Goal: Complete application form

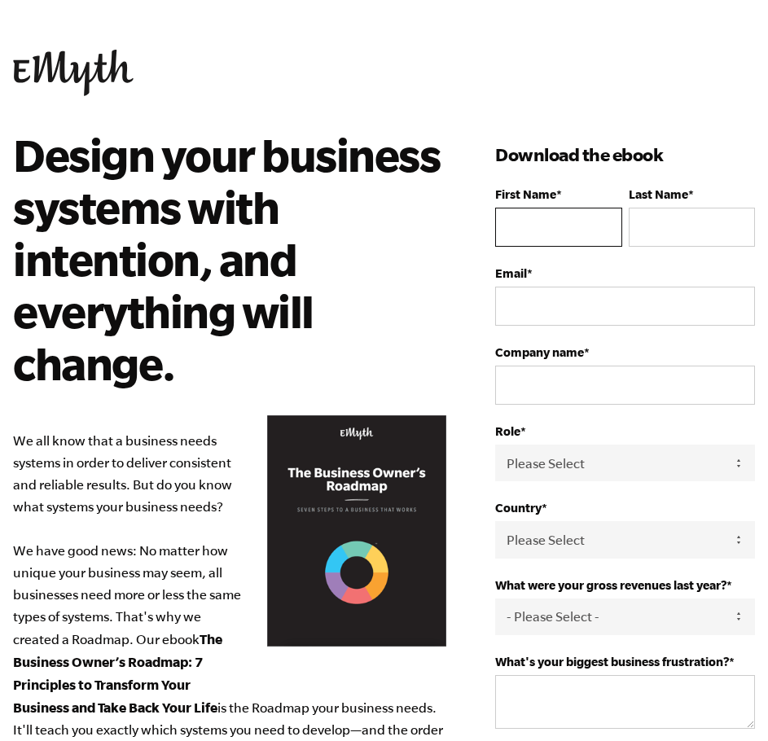
click at [529, 222] on input "First Name *" at bounding box center [558, 227] width 126 height 39
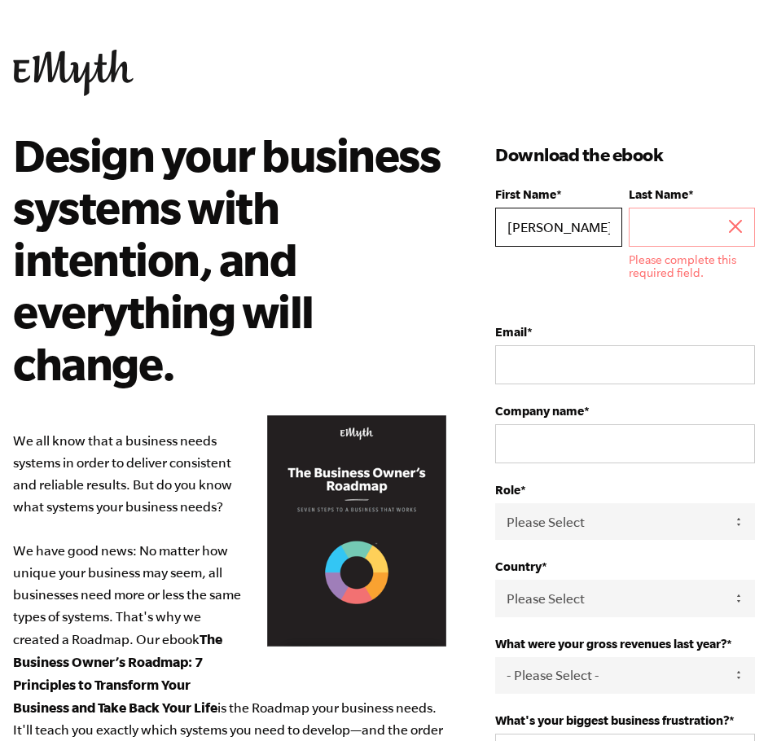
type input "[PERSON_NAME]"
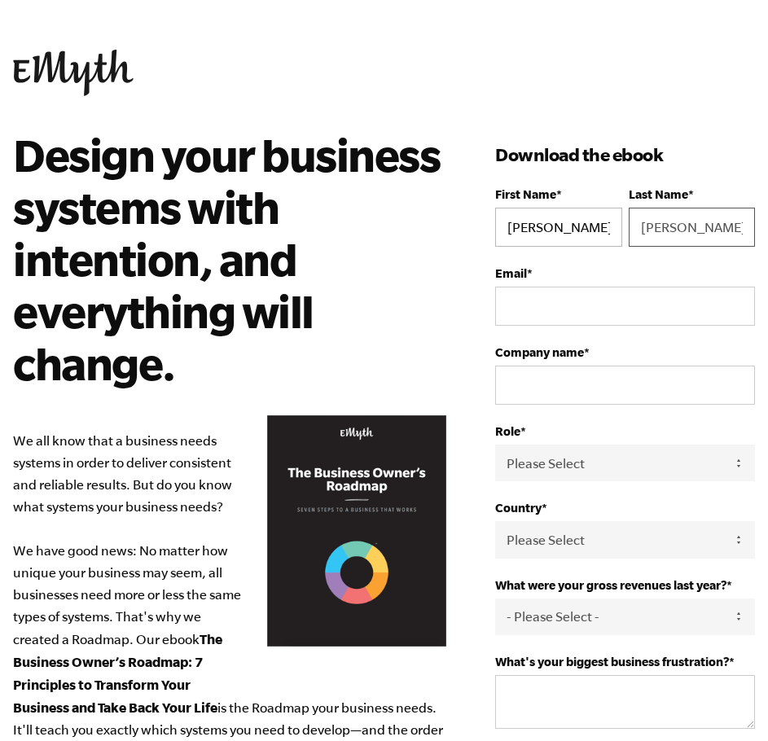
type input "[PERSON_NAME]"
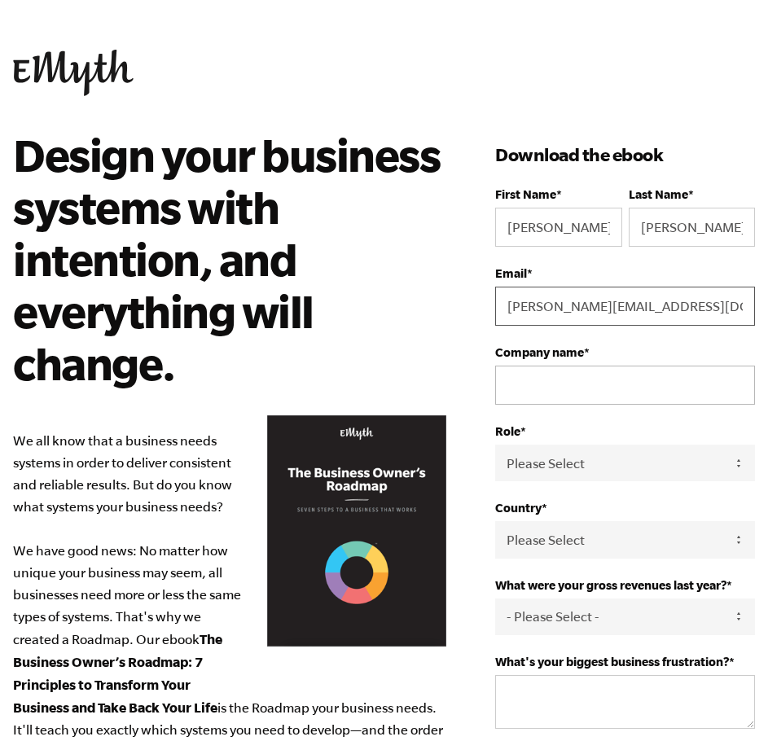
type input "[PERSON_NAME][EMAIL_ADDRESS][DOMAIN_NAME]"
click at [541, 379] on input "Company name *" at bounding box center [625, 385] width 260 height 39
type input "Strategis CPAs & Contultants, [GEOGRAPHIC_DATA]"
click at [533, 472] on select "Please Select Owner Partner / Co-Owner Executive Employee / Other" at bounding box center [625, 462] width 260 height 37
select select "Partner / Co-Owner"
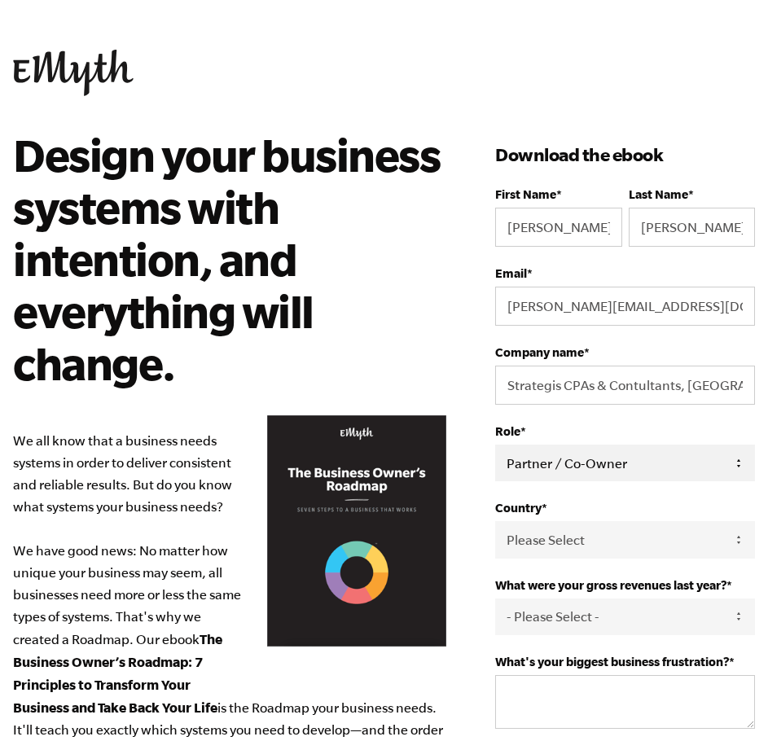
click at [495, 444] on select "Please Select Owner Partner / Co-Owner Executive Employee / Other" at bounding box center [625, 462] width 260 height 37
click at [545, 539] on select "Please Select [GEOGRAPHIC_DATA] [GEOGRAPHIC_DATA] [GEOGRAPHIC_DATA] [GEOGRAPHIC…" at bounding box center [625, 539] width 260 height 37
select select "[GEOGRAPHIC_DATA]"
click at [495, 521] on select "Please Select [GEOGRAPHIC_DATA] [GEOGRAPHIC_DATA] [GEOGRAPHIC_DATA] [GEOGRAPHIC…" at bounding box center [625, 539] width 260 height 37
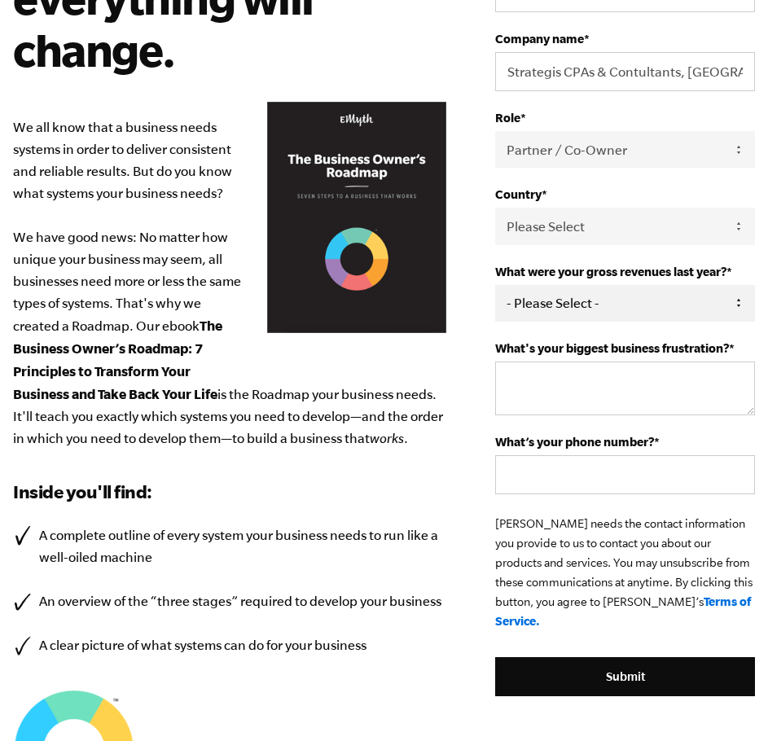
scroll to position [326, 0]
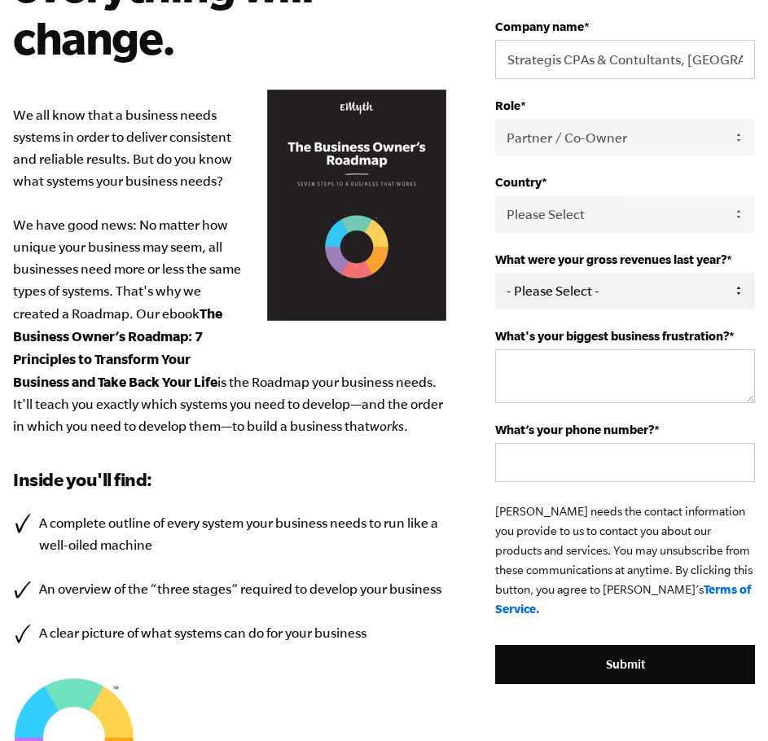
click at [563, 286] on select "- Please Select - 0-75K 76-150K 151-275K 276-500K 501-750K 751-1M 1-2.5M 2.5-5M…" at bounding box center [625, 291] width 260 height 37
select select "1-2.5M"
click at [495, 273] on select "- Please Select - 0-75K 76-150K 151-275K 276-500K 501-750K 751-1M 1-2.5M 2.5-5M…" at bounding box center [625, 291] width 260 height 37
click at [522, 358] on textarea "What's your biggest business frustration? *" at bounding box center [625, 376] width 260 height 54
type textarea "Competent staff"
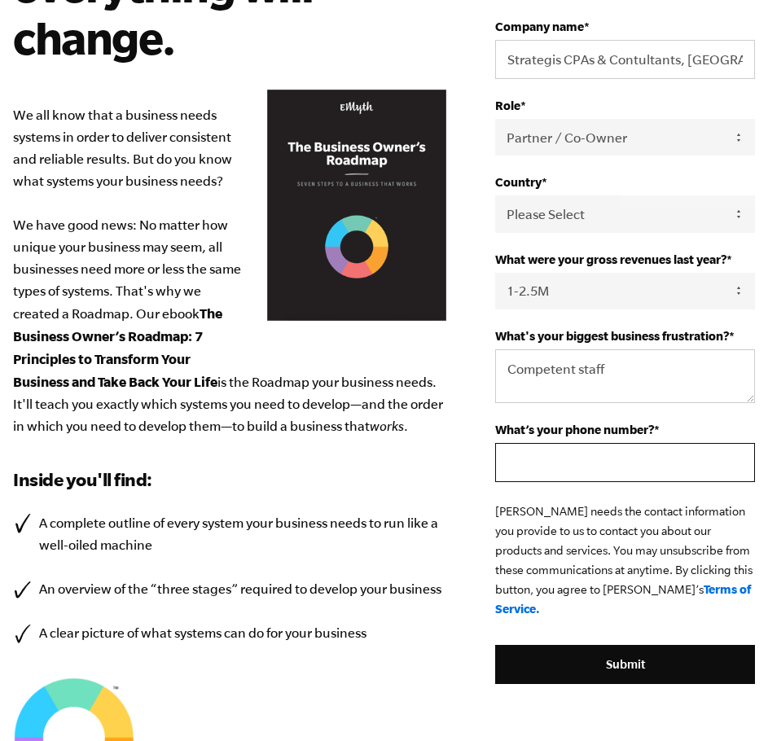
click at [525, 464] on input "What’s your phone number? *" at bounding box center [625, 462] width 260 height 39
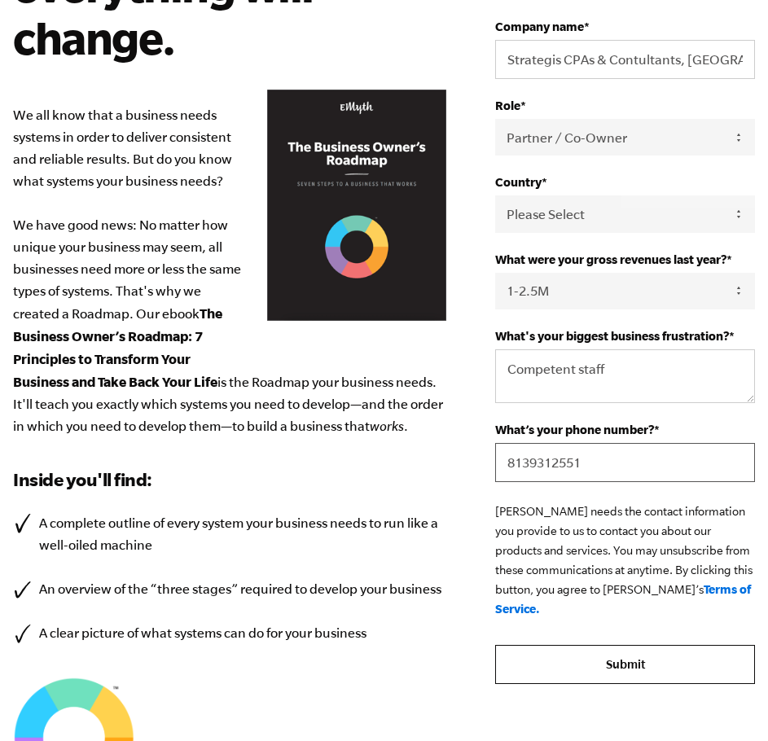
type input "8139312551"
click at [600, 645] on input "Submit" at bounding box center [625, 664] width 260 height 39
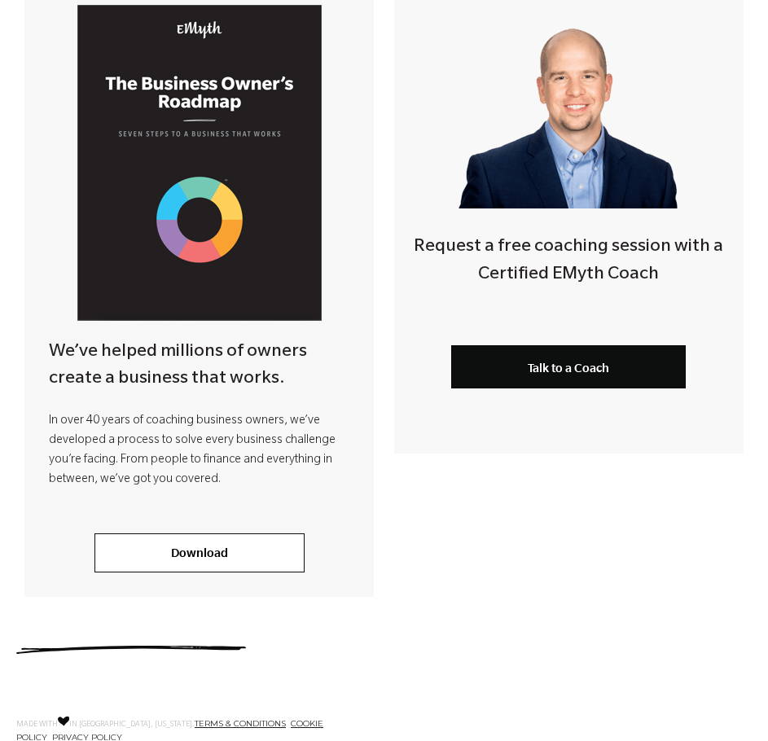
scroll to position [407, 0]
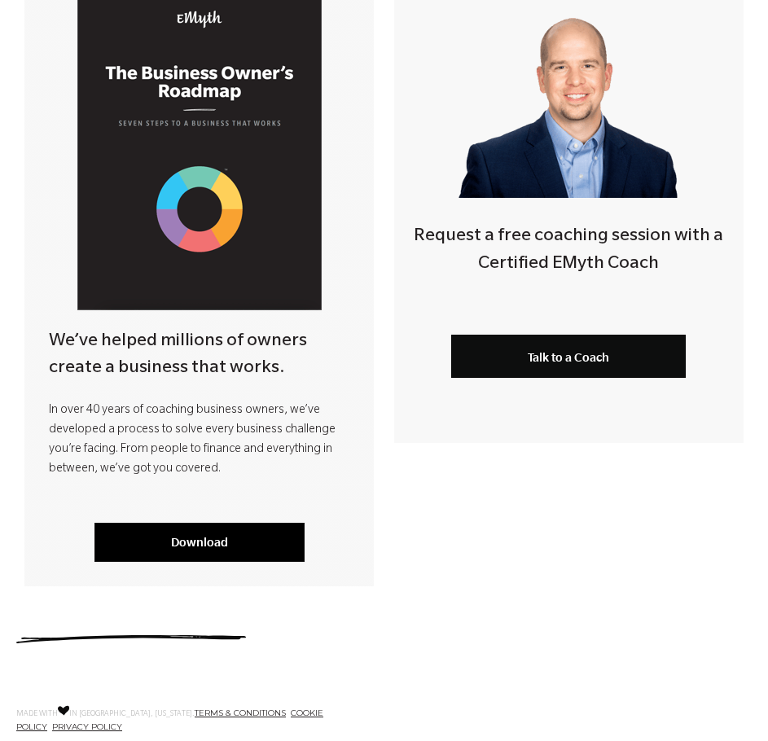
click at [222, 535] on link "Download" at bounding box center [199, 542] width 210 height 39
